Goal: Task Accomplishment & Management: Use online tool/utility

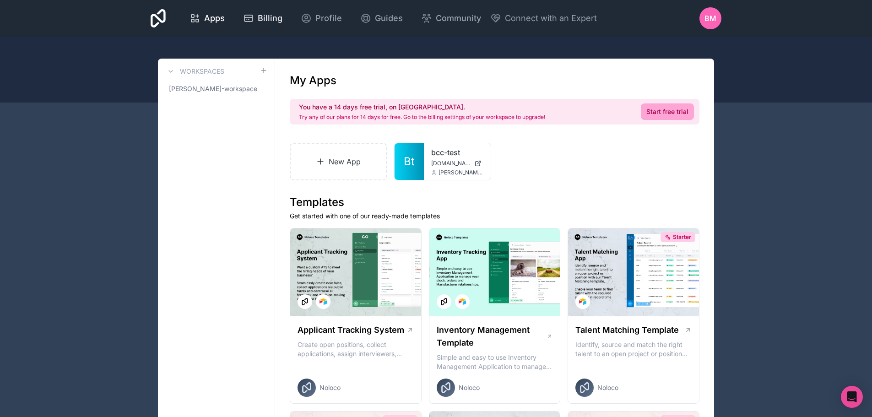
click at [258, 20] on span "Billing" at bounding box center [270, 18] width 25 height 13
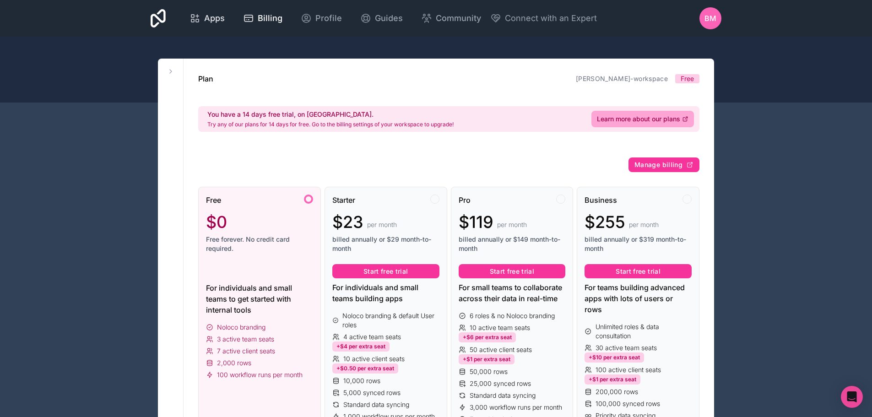
click at [209, 17] on span "Apps" at bounding box center [214, 18] width 21 height 13
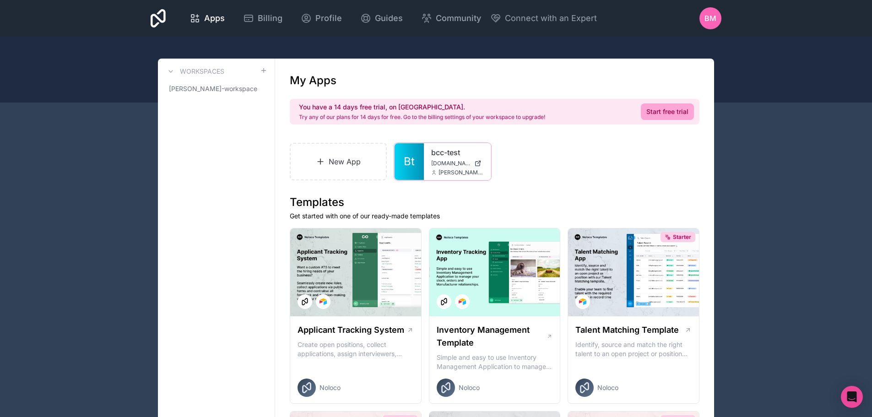
click at [440, 158] on link "bcc-test" at bounding box center [457, 152] width 52 height 11
click at [0, 0] on icon at bounding box center [0, 0] width 0 height 0
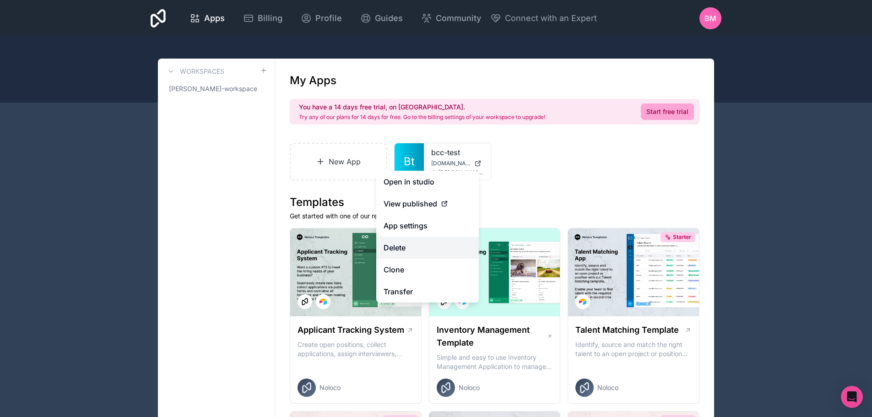
click at [396, 246] on button "Delete" at bounding box center [427, 248] width 103 height 22
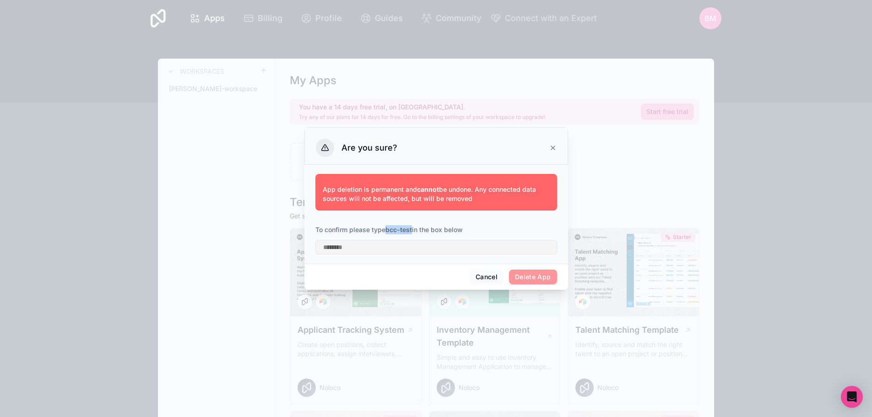
drag, startPoint x: 387, startPoint y: 230, endPoint x: 414, endPoint y: 231, distance: 26.6
click at [414, 231] on p "To confirm please type bcc-test in the box below" at bounding box center [437, 229] width 242 height 9
copy strong "bcc-test"
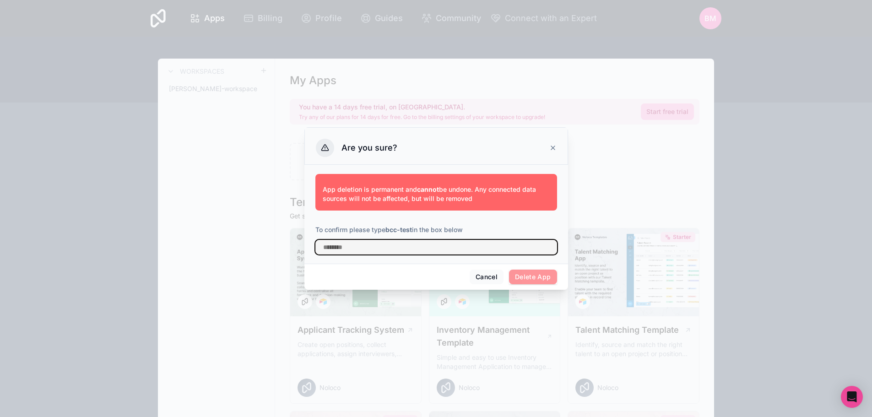
click at [348, 251] on input "text" at bounding box center [437, 247] width 242 height 15
paste input "********"
type input "********"
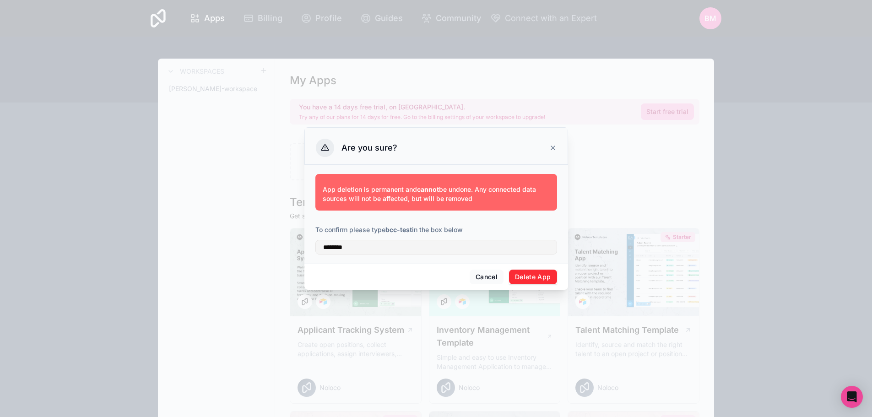
click at [539, 278] on button "Delete App" at bounding box center [533, 277] width 48 height 15
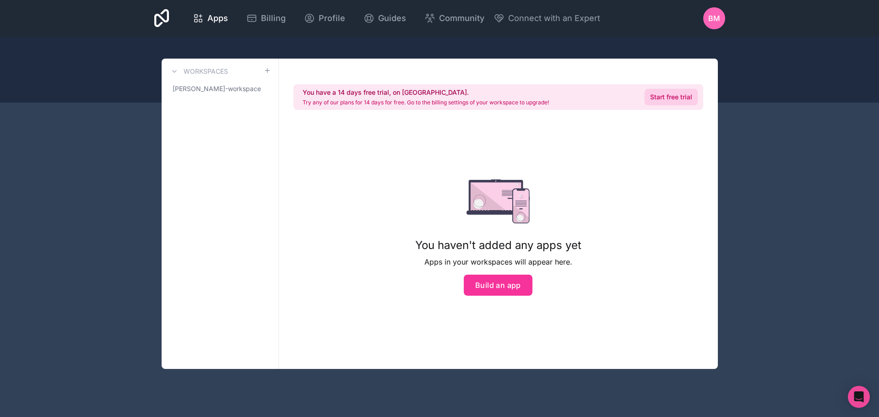
click at [672, 98] on link "Start free trial" at bounding box center [671, 97] width 53 height 16
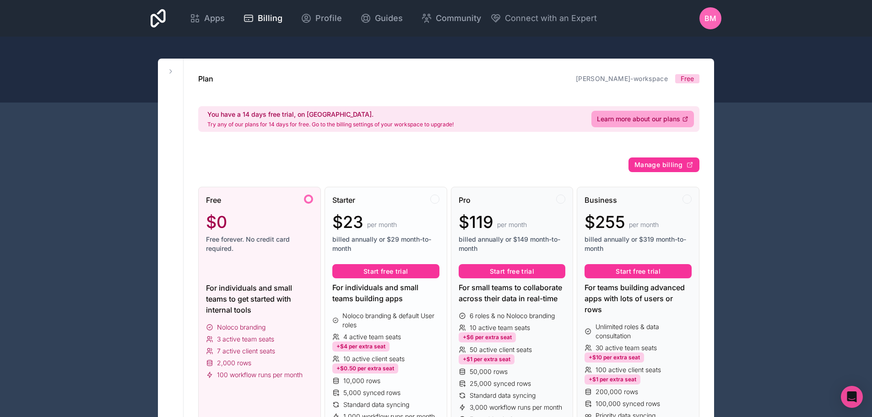
click at [372, 218] on div "$23 per month" at bounding box center [386, 222] width 107 height 18
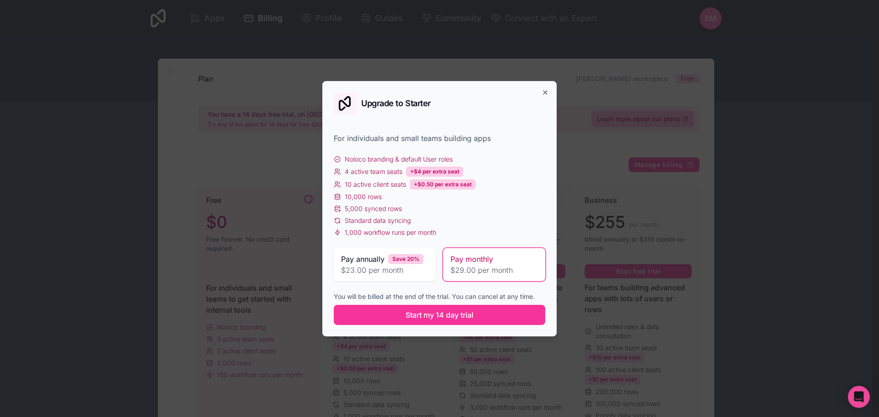
click at [503, 262] on div "Pay monthly" at bounding box center [494, 259] width 87 height 11
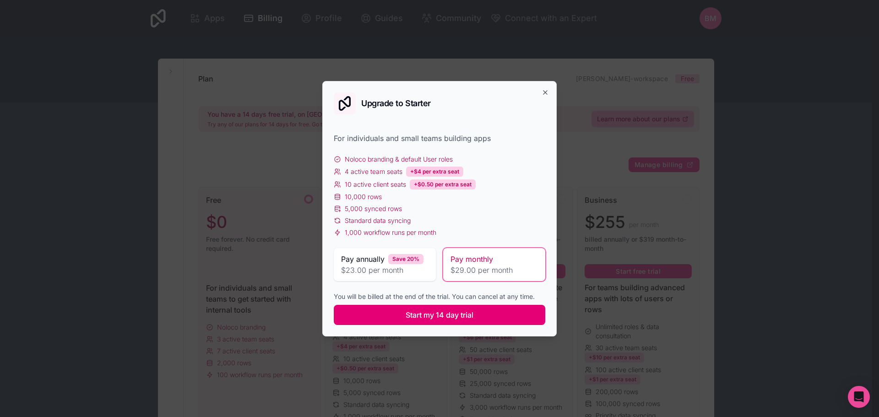
click at [434, 320] on span "Start my 14 day trial" at bounding box center [440, 315] width 68 height 11
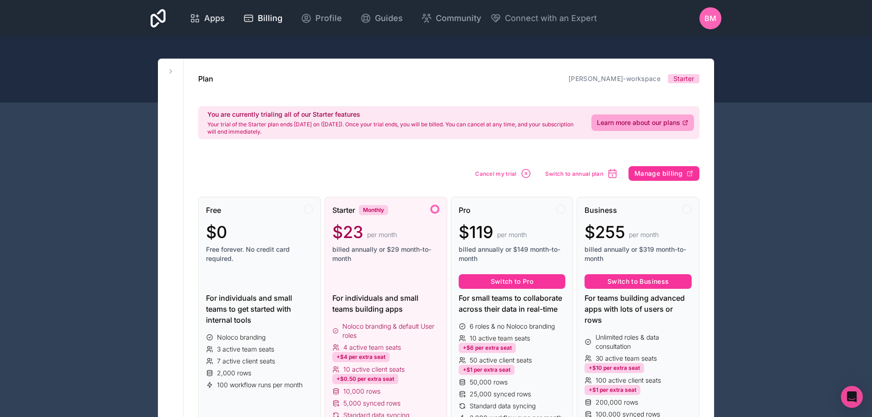
click at [220, 18] on span "Apps" at bounding box center [214, 18] width 21 height 13
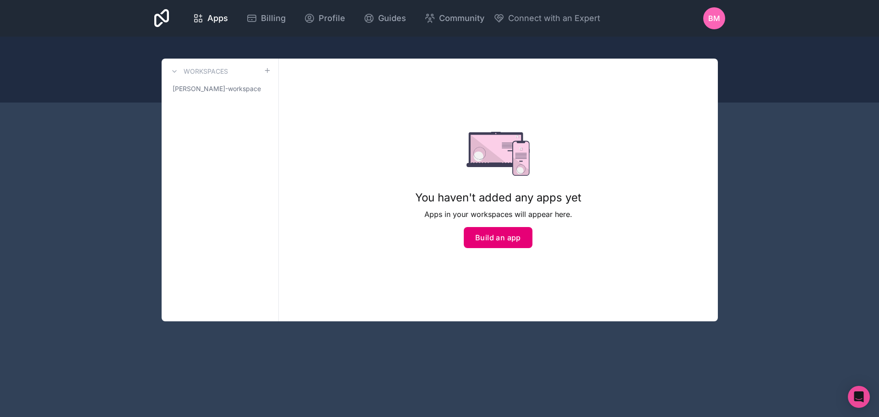
click at [494, 241] on button "Build an app" at bounding box center [498, 237] width 69 height 21
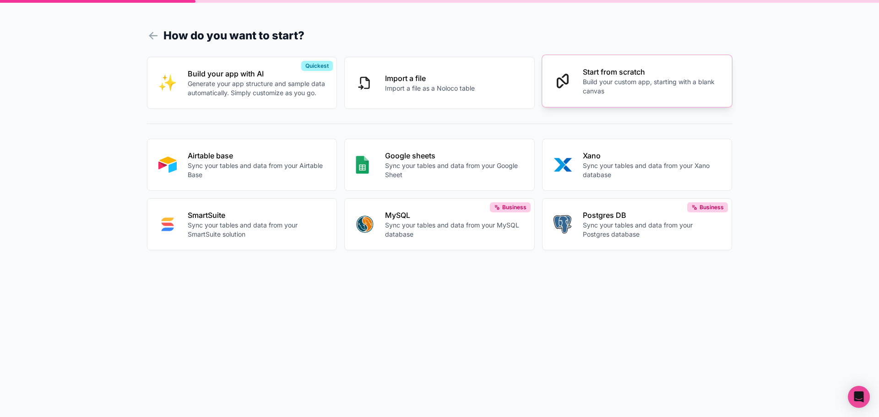
click at [606, 69] on p "Start from scratch" at bounding box center [652, 71] width 138 height 11
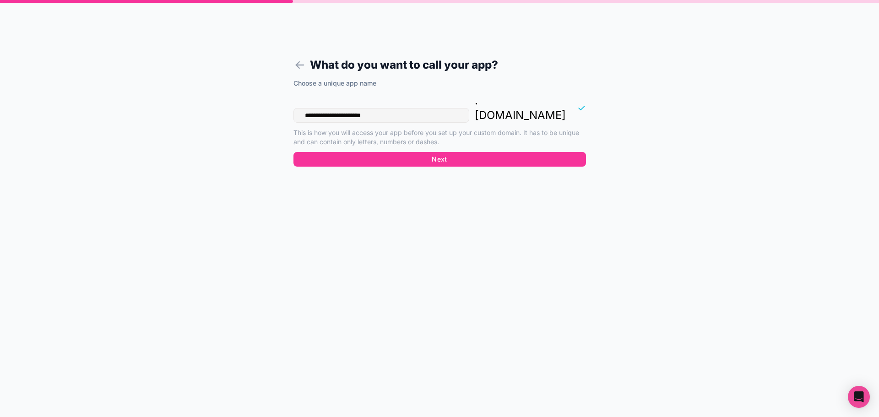
drag, startPoint x: 398, startPoint y: 102, endPoint x: 299, endPoint y: 110, distance: 99.3
click at [299, 110] on div "**********" at bounding box center [440, 115] width 293 height 73
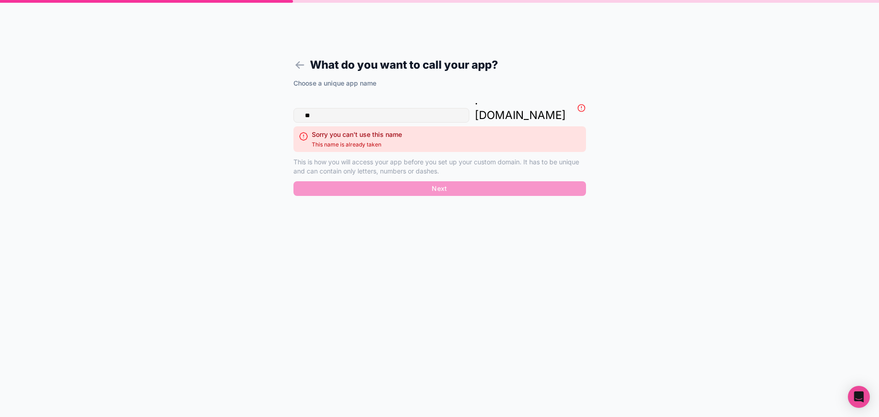
type input "*"
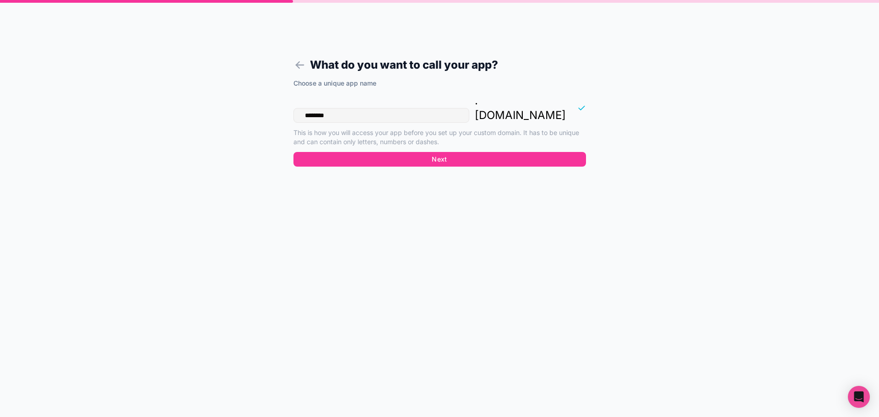
type input "********"
click at [434, 152] on button "Next" at bounding box center [440, 159] width 293 height 15
